Goal: Navigation & Orientation: Find specific page/section

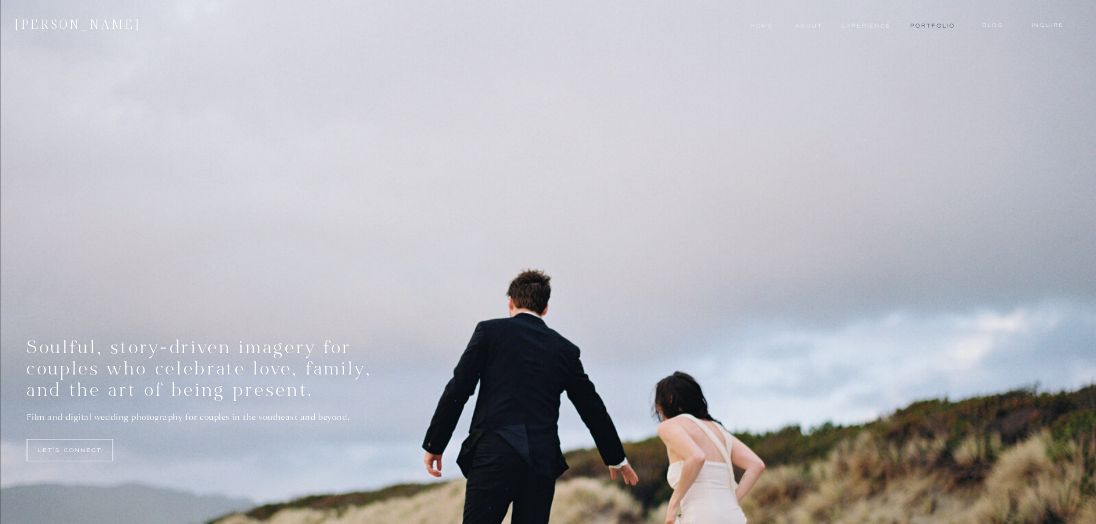
click at [951, 30] on nav "Portfolio" at bounding box center [931, 25] width 43 height 9
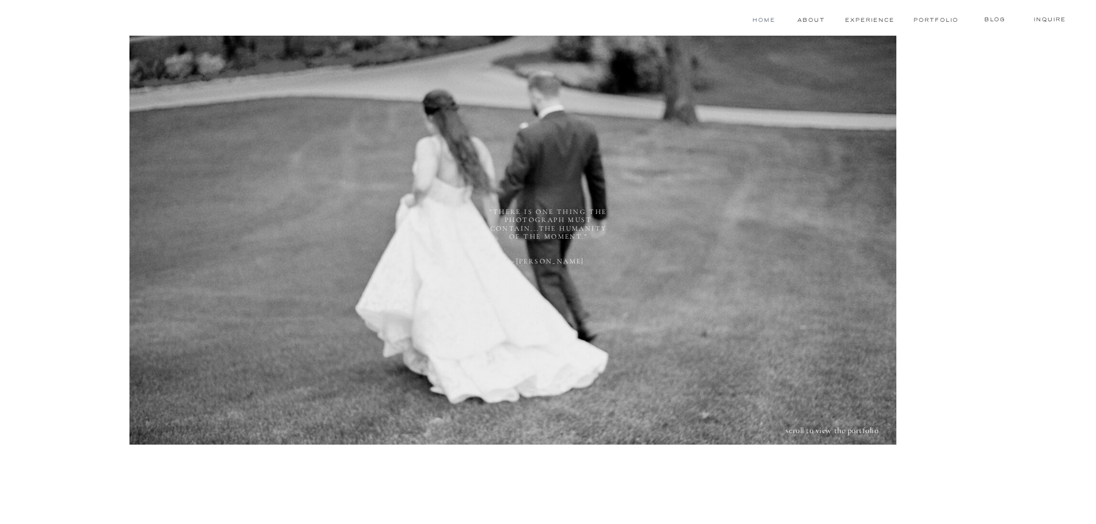
click at [774, 18] on nav "Home" at bounding box center [764, 20] width 26 height 9
